Goal: Task Accomplishment & Management: Manage account settings

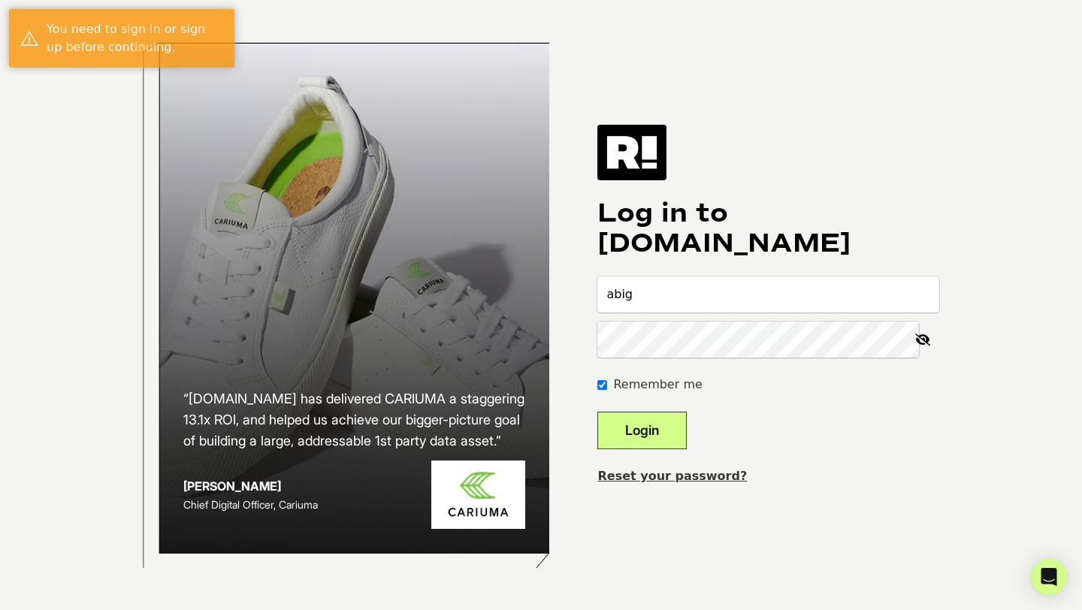
type input "[EMAIL_ADDRESS][DOMAIN_NAME]"
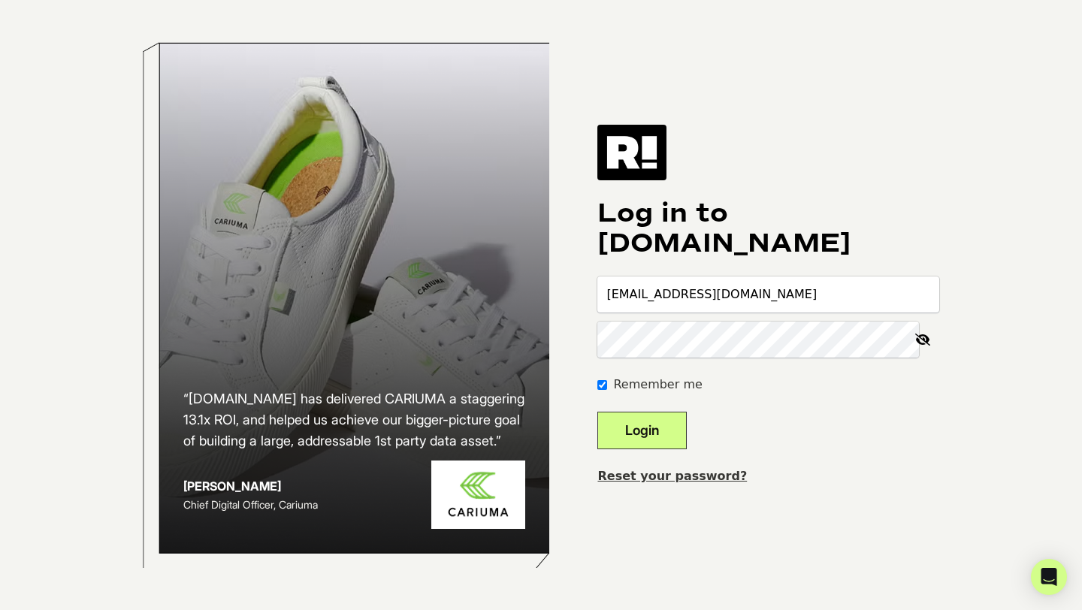
click at [687, 425] on button "Login" at bounding box center [641, 431] width 89 height 38
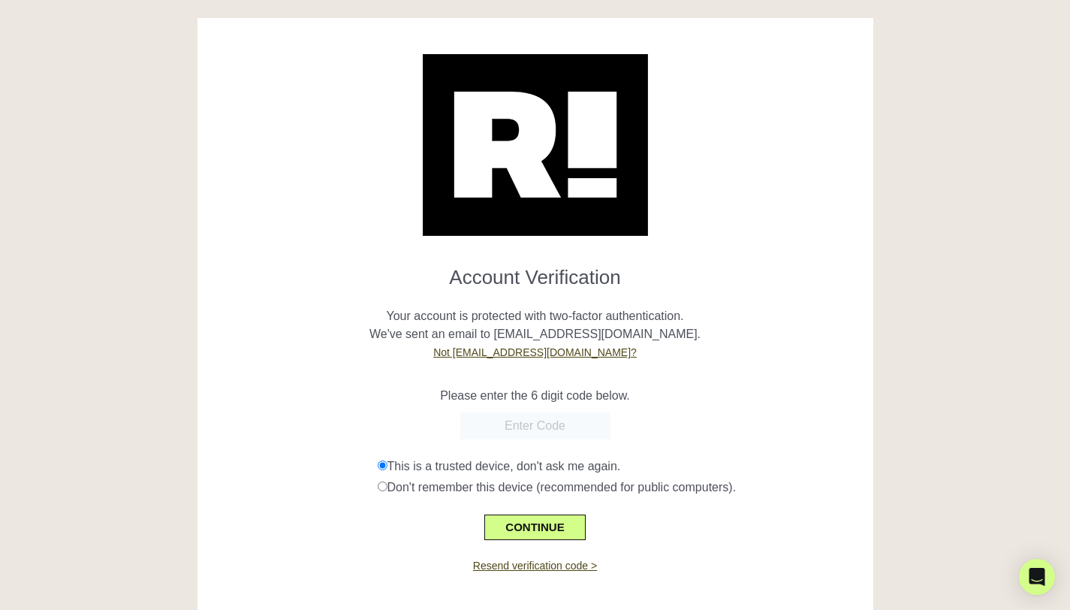
paste input "544628"
type input "544628"
click at [505, 518] on button "CONTINUE" at bounding box center [535, 528] width 101 height 26
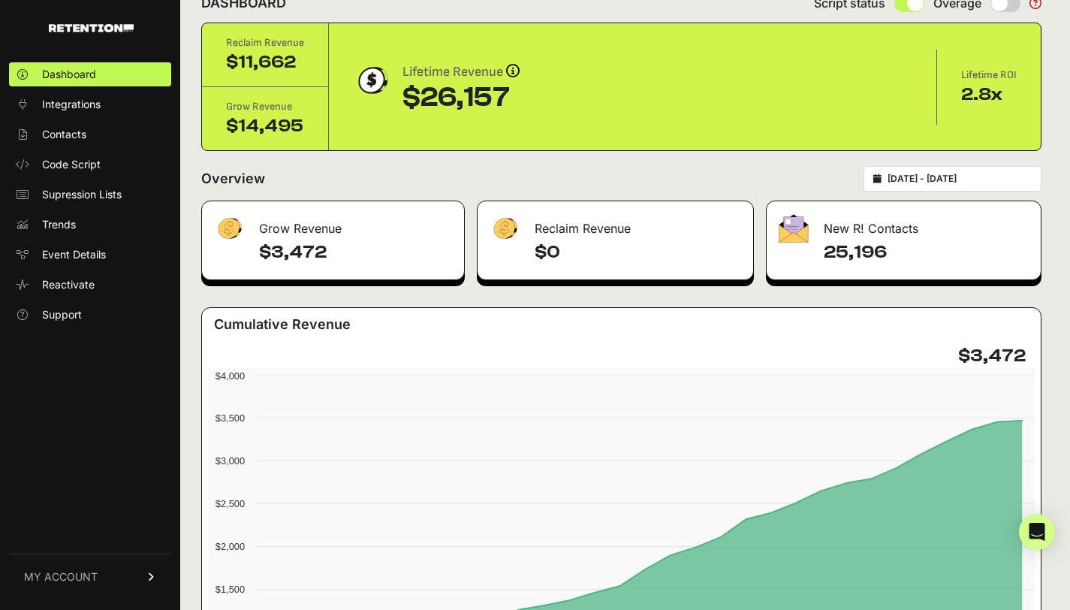
scroll to position [30, 0]
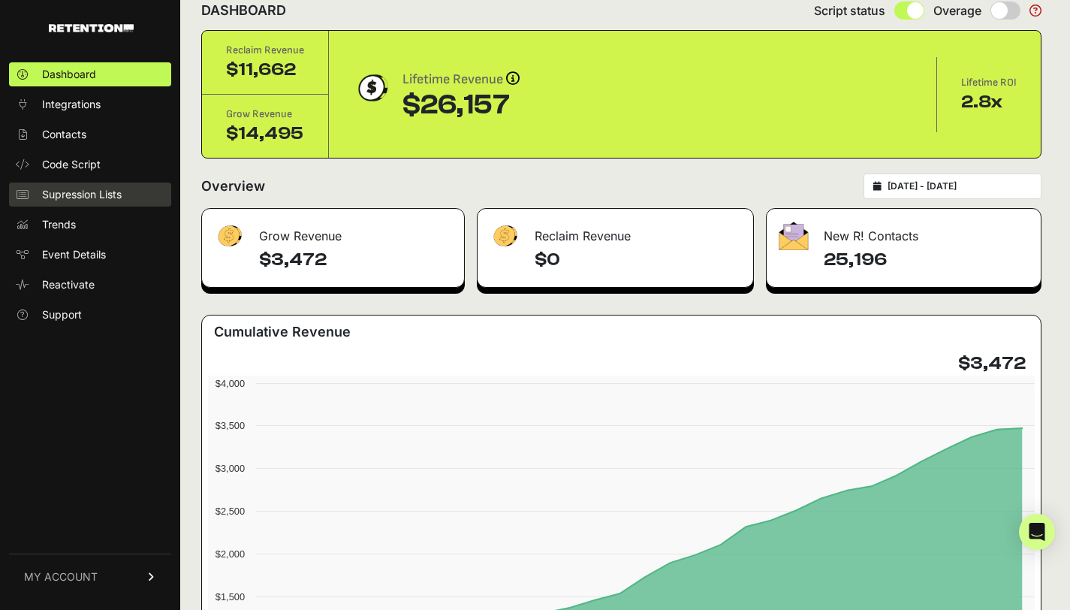
click at [122, 189] on span "Supression Lists" at bounding box center [82, 194] width 80 height 15
